Goal: Share content: Share content

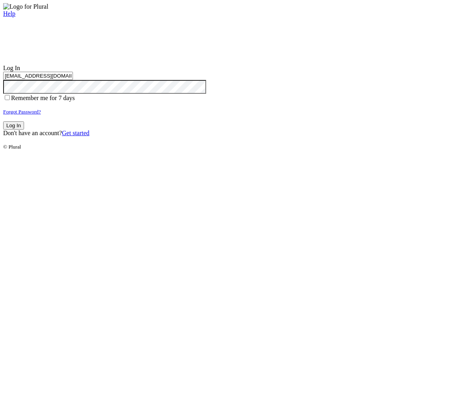
type input "test-1757089693-3@civiceagle.com"
click at [24, 130] on button "Log In" at bounding box center [13, 125] width 21 height 8
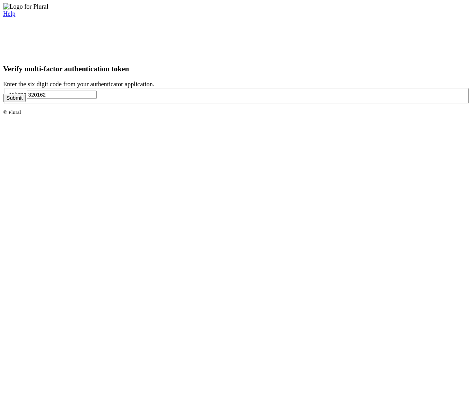
type input "320162"
click at [26, 102] on button "Submit" at bounding box center [14, 98] width 22 height 8
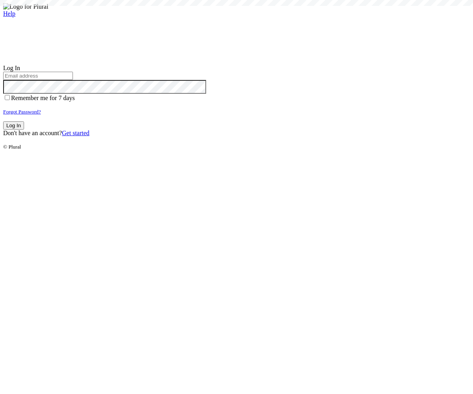
click at [41, 115] on small "Forgot Password?" at bounding box center [22, 112] width 38 height 6
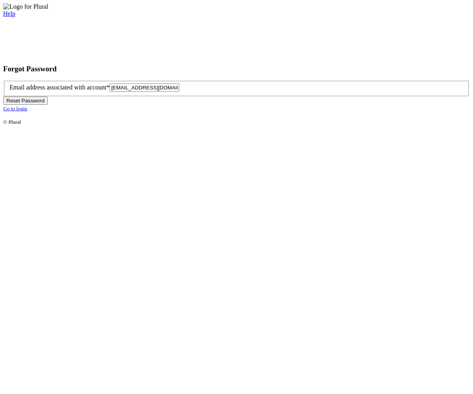
type input "[EMAIL_ADDRESS][DOMAIN_NAME]"
click at [48, 105] on button "Reset Password" at bounding box center [25, 101] width 45 height 8
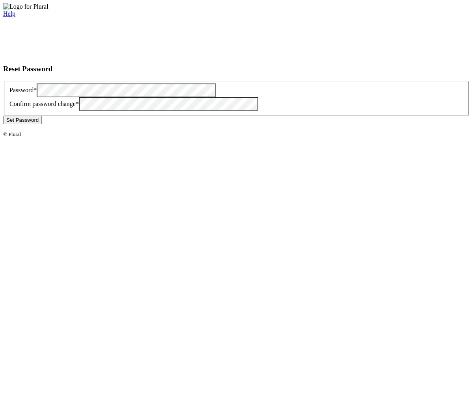
click at [42, 124] on button "Set Password" at bounding box center [22, 120] width 39 height 8
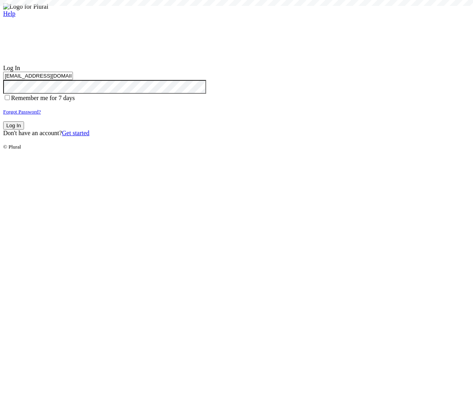
type input "[EMAIL_ADDRESS][DOMAIN_NAME]"
click at [24, 130] on button "Log In" at bounding box center [13, 125] width 21 height 8
type input "[EMAIL_ADDRESS][DOMAIN_NAME]"
click at [24, 130] on button "Log In" at bounding box center [13, 125] width 21 height 8
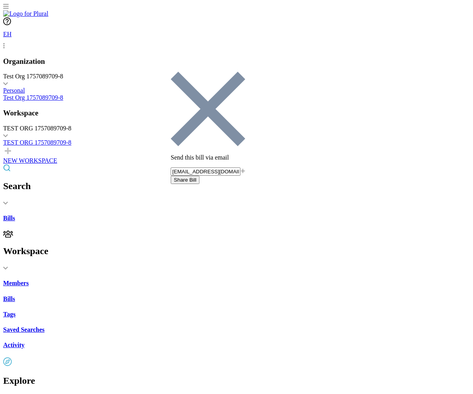
type input "[EMAIL_ADDRESS][DOMAIN_NAME]"
click at [199, 176] on button "Share Bill" at bounding box center [185, 180] width 29 height 8
